Goal: Transaction & Acquisition: Purchase product/service

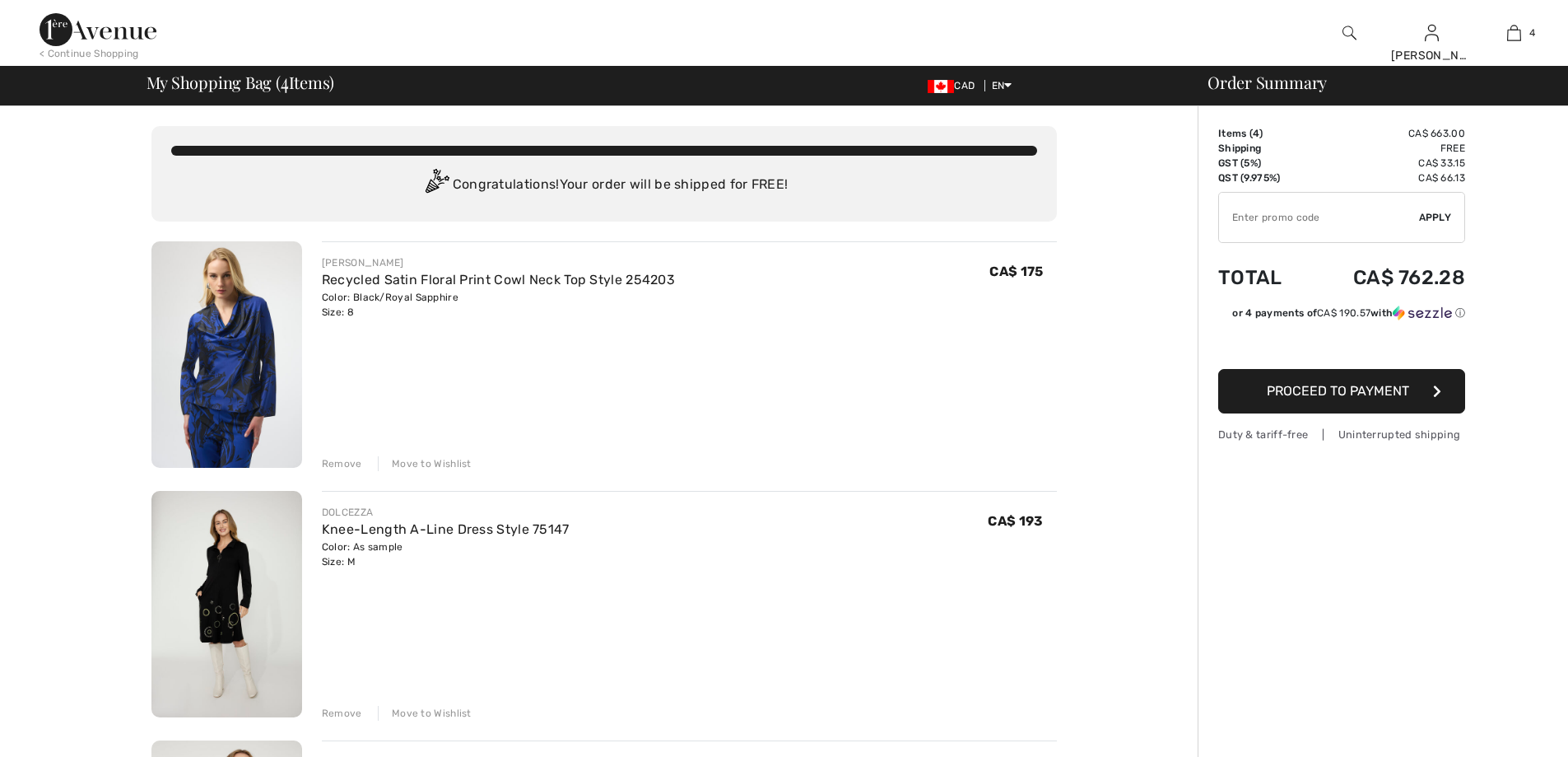
click at [335, 462] on div "Remove" at bounding box center [342, 463] width 40 height 15
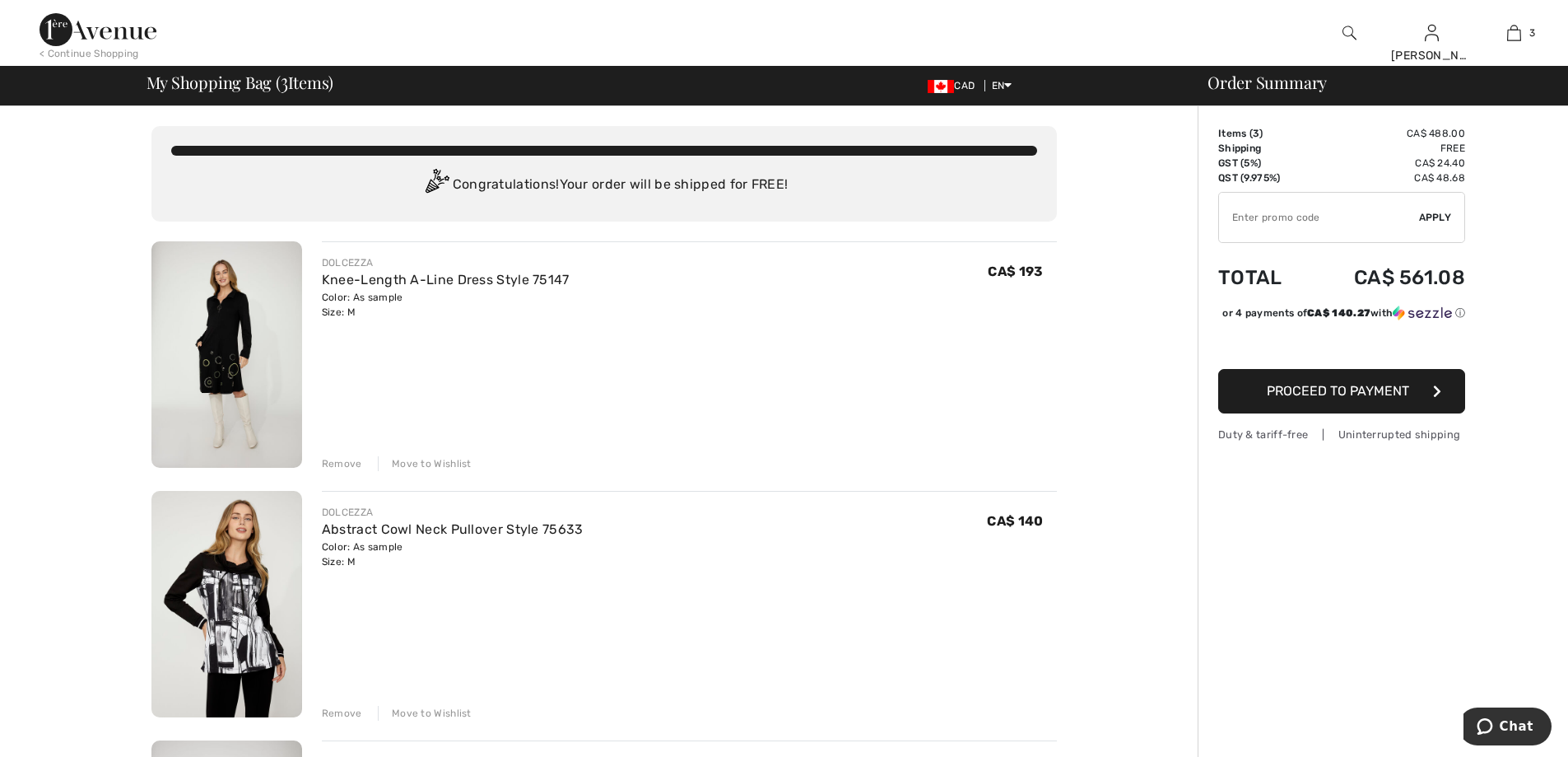
click at [336, 462] on div "Remove" at bounding box center [342, 463] width 40 height 15
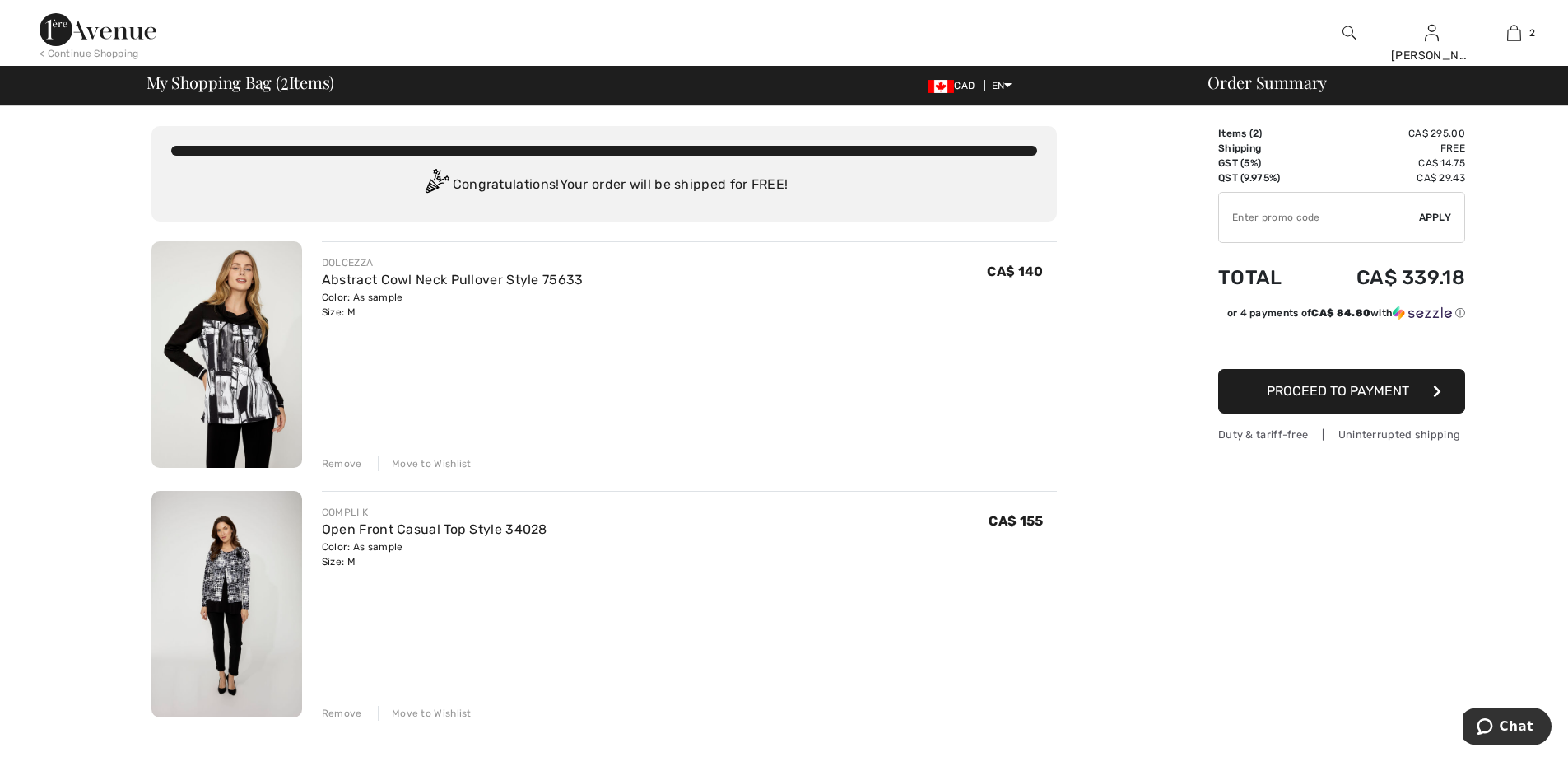
click at [336, 462] on div "Remove" at bounding box center [342, 463] width 40 height 15
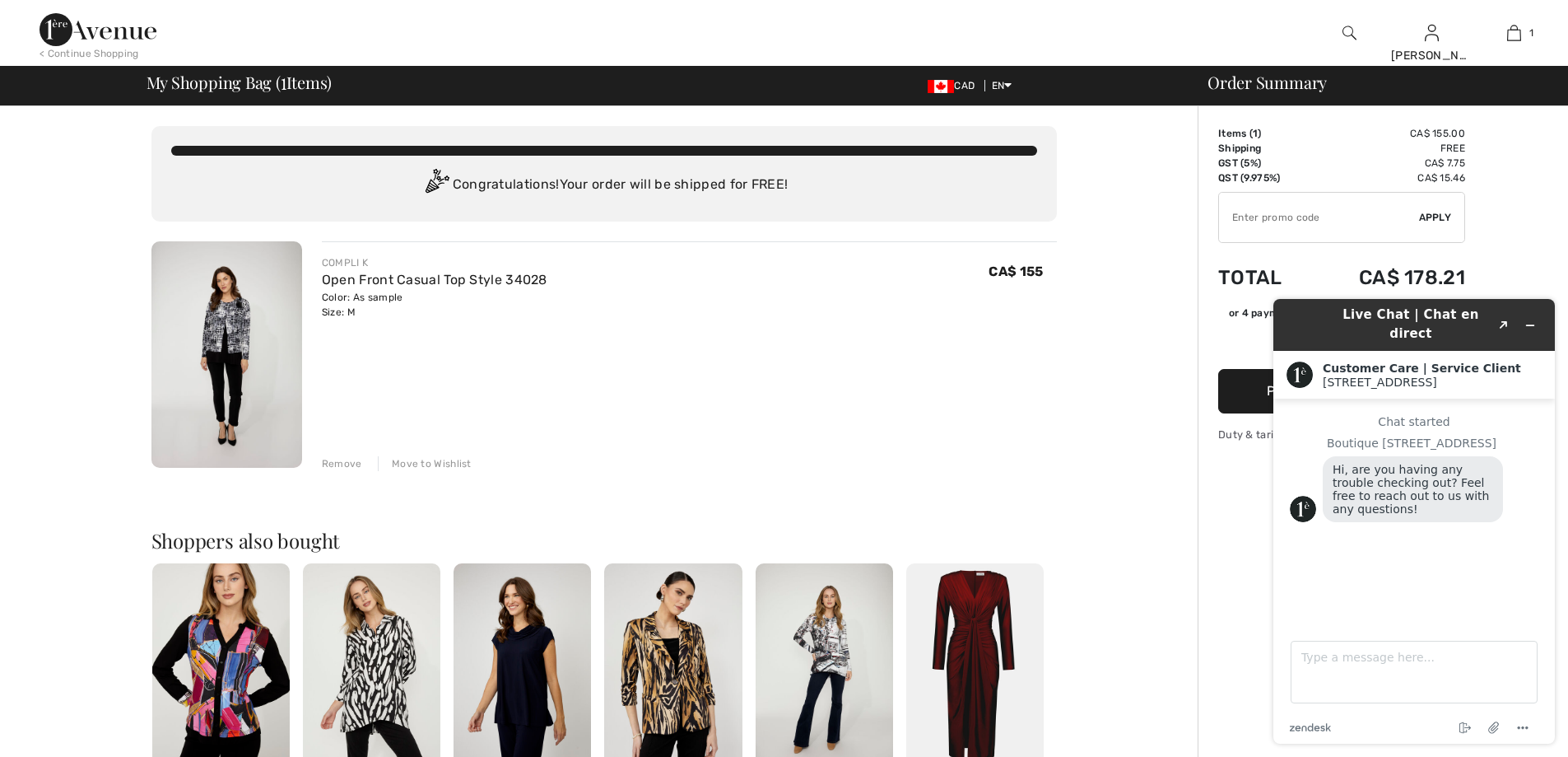
click at [762, 422] on div "COMPLI K Open Front Casual Top Style 34028 Color: As sample Size: M Final Sale …" at bounding box center [689, 356] width 735 height 229
click at [1537, 319] on button "Minimize widget" at bounding box center [1530, 325] width 26 height 23
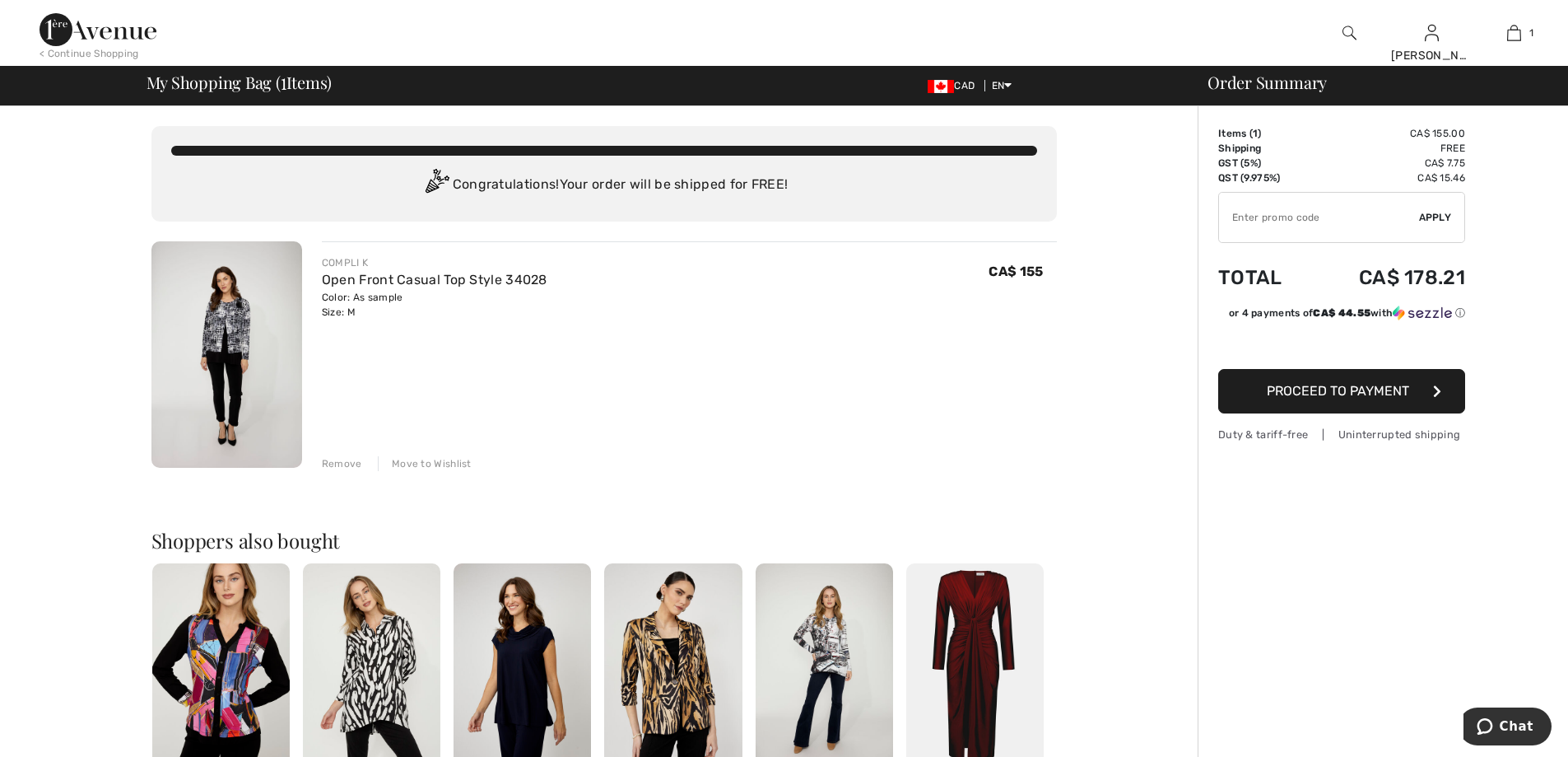
click at [1371, 402] on button "Proceed to Payment" at bounding box center [1341, 391] width 247 height 44
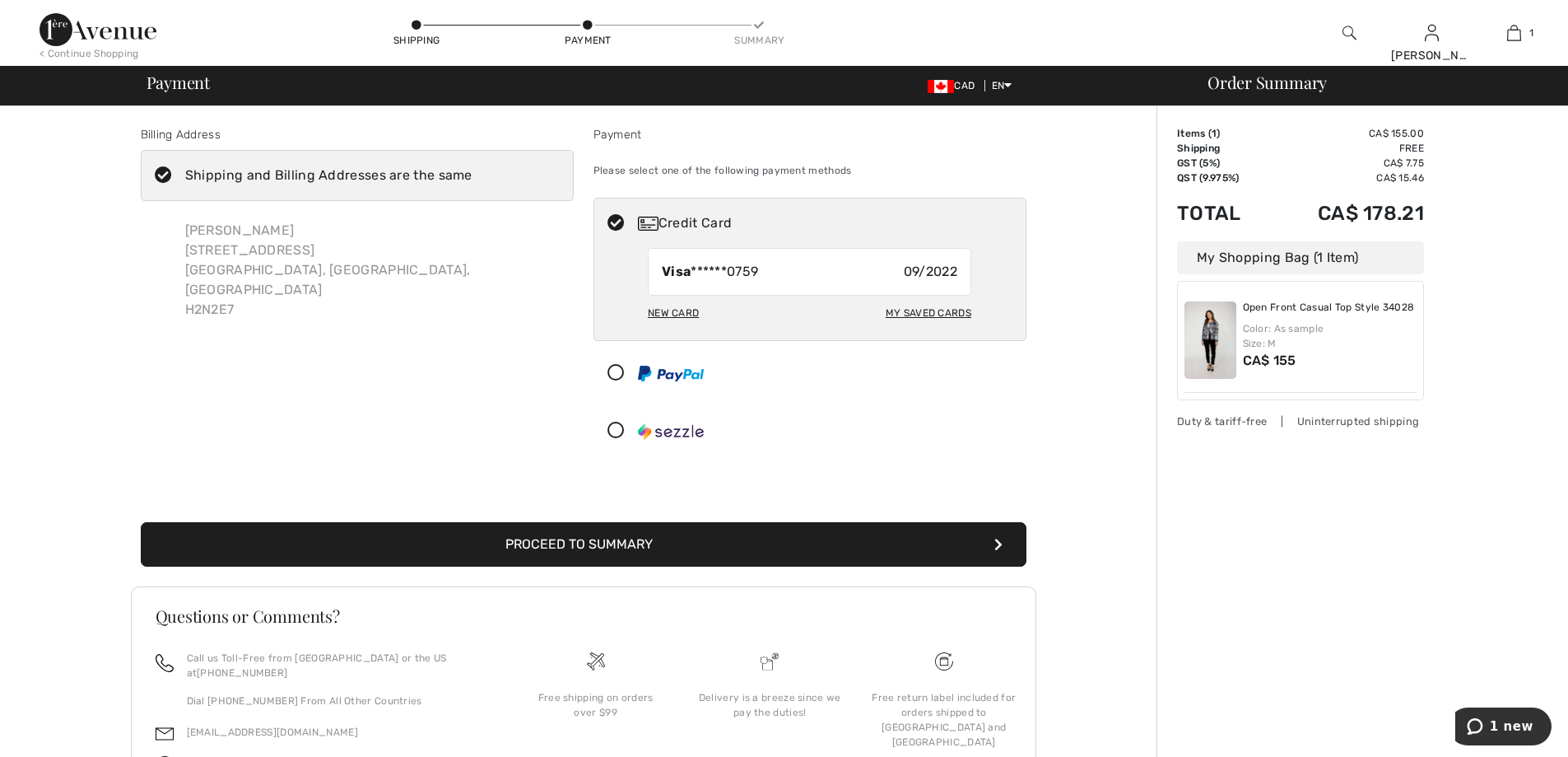
click at [576, 556] on button "Proceed to Summary" at bounding box center [583, 544] width 886 height 44
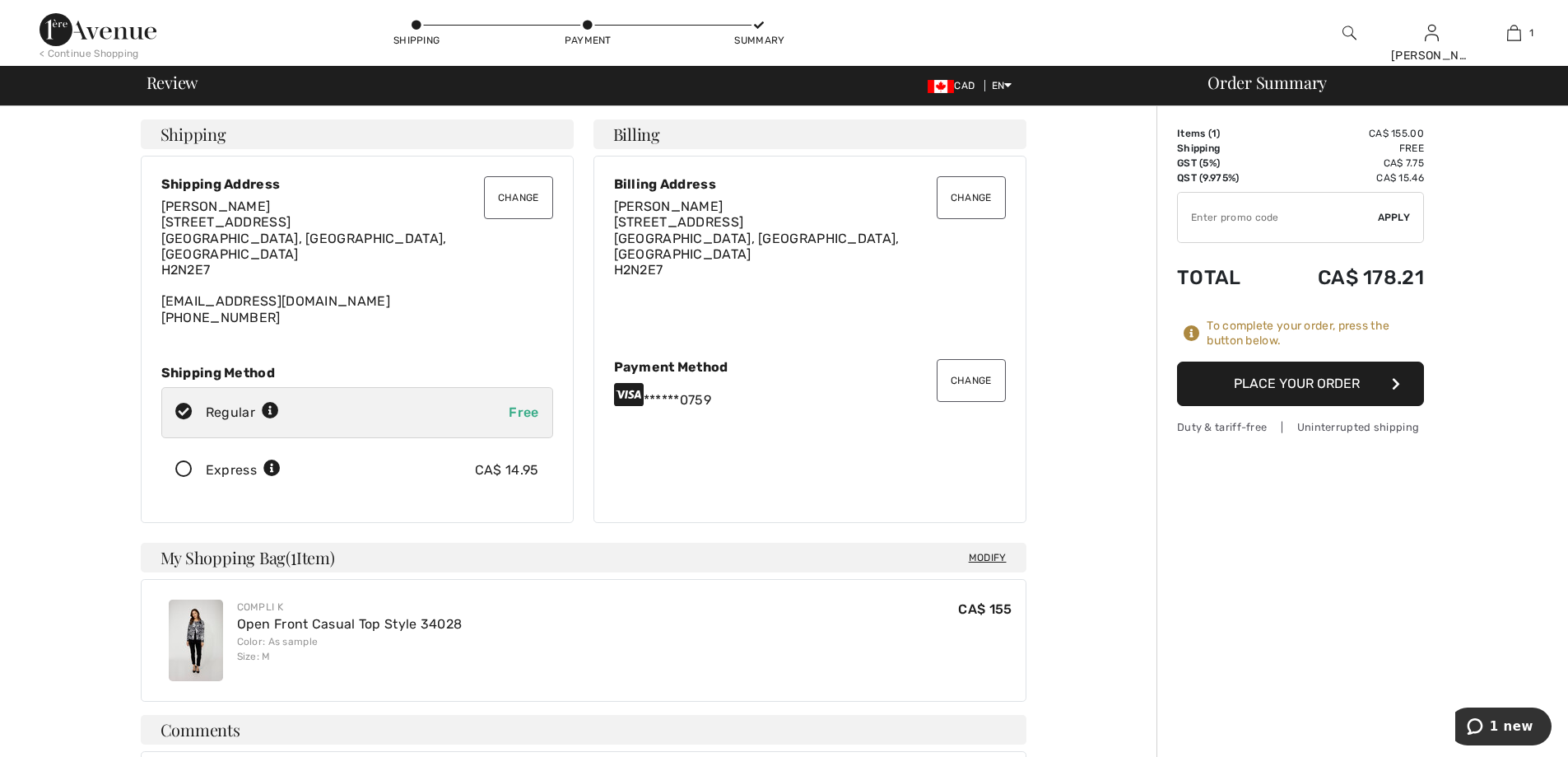
click at [1307, 386] on button "Place Your Order" at bounding box center [1300, 384] width 247 height 44
